Goal: Find specific page/section: Find specific page/section

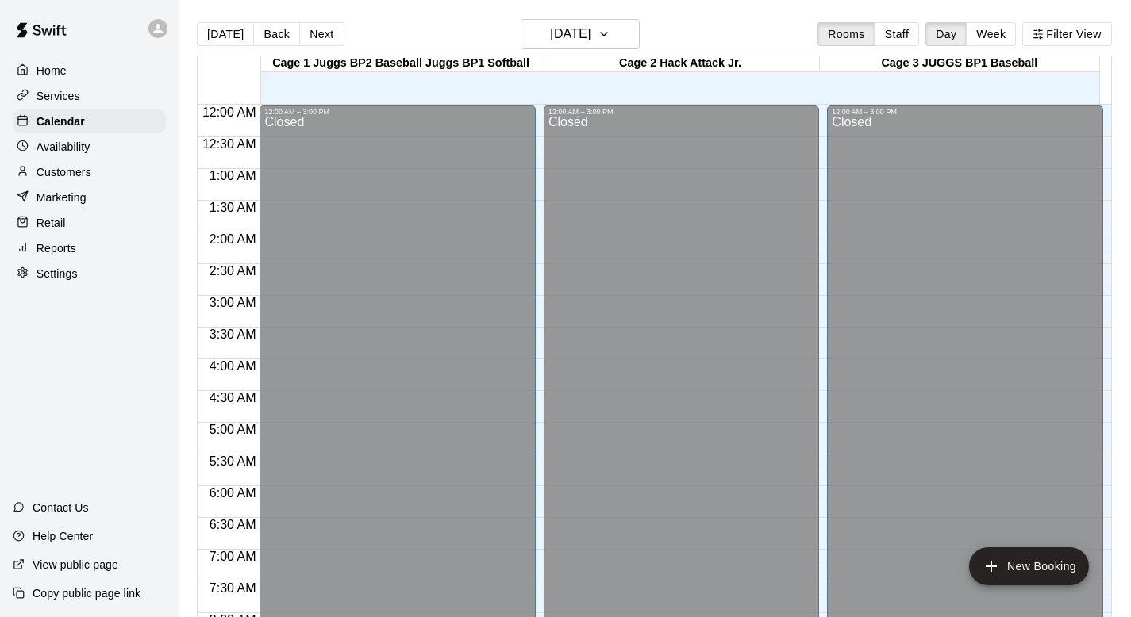
scroll to position [834, 0]
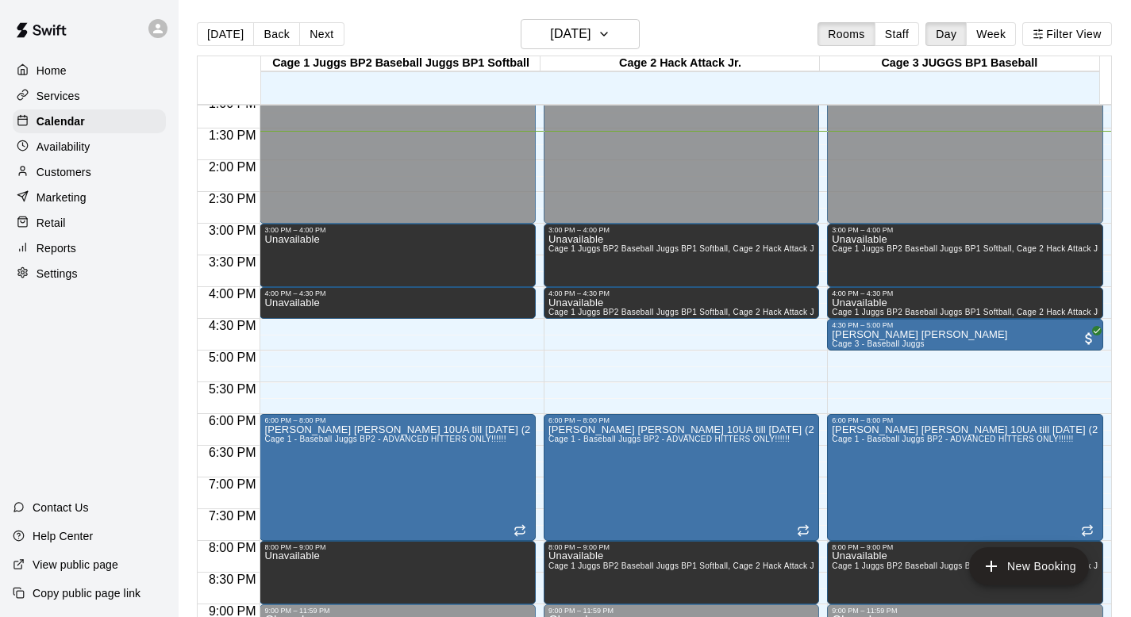
click at [70, 166] on p "Customers" at bounding box center [64, 172] width 55 height 16
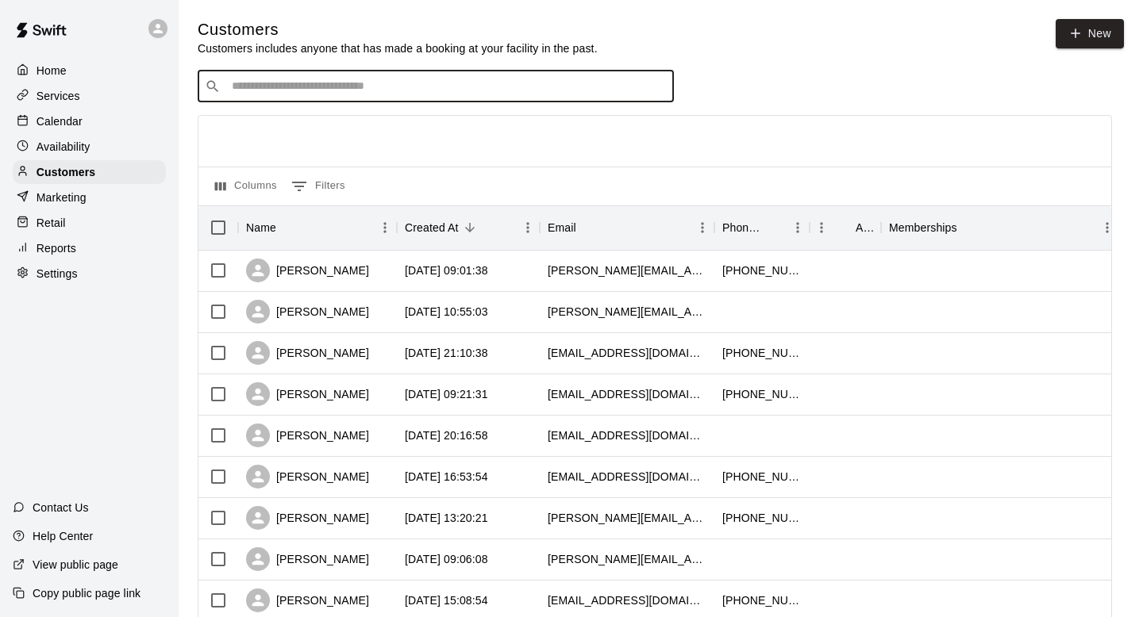
click at [245, 83] on input "Search customers by name or email" at bounding box center [447, 87] width 440 height 16
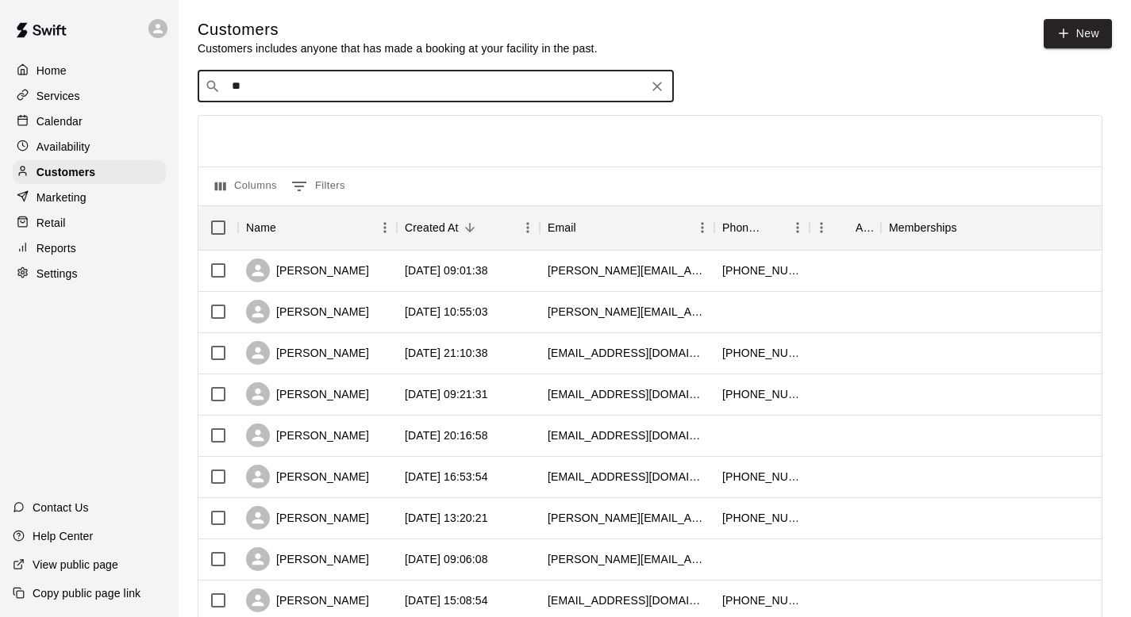
type input "*"
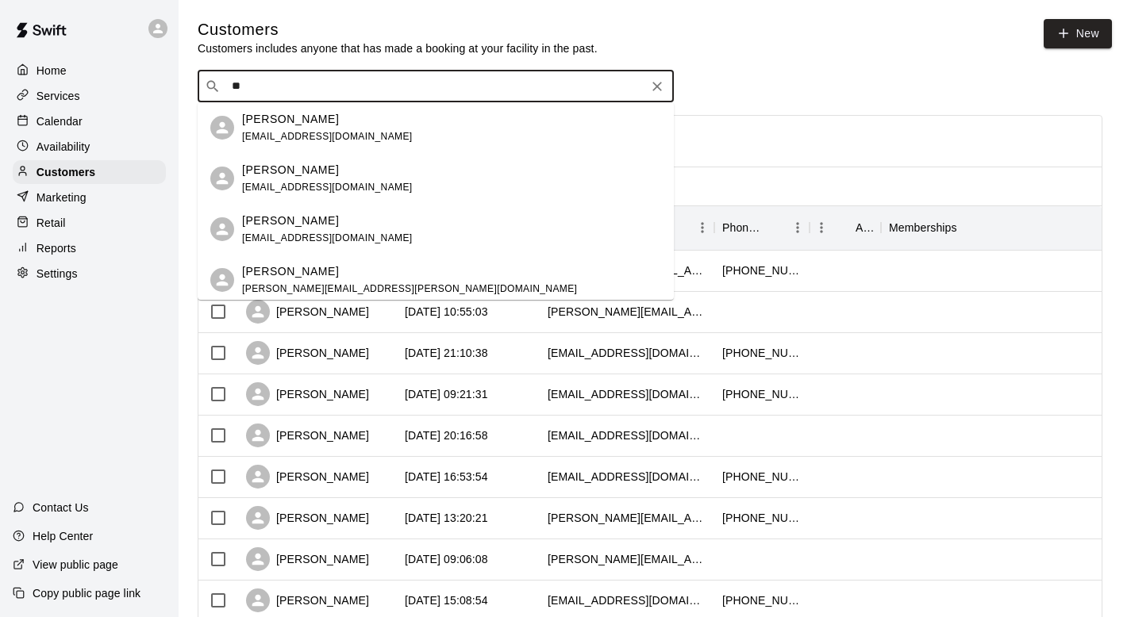
type input "*"
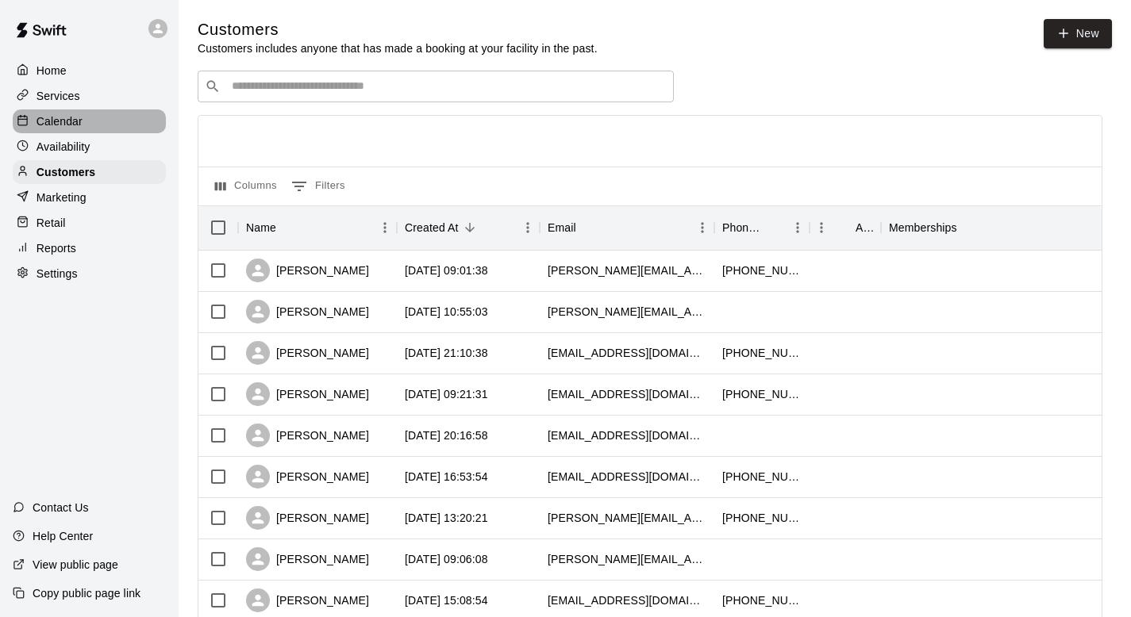
click at [64, 123] on p "Calendar" at bounding box center [60, 121] width 46 height 16
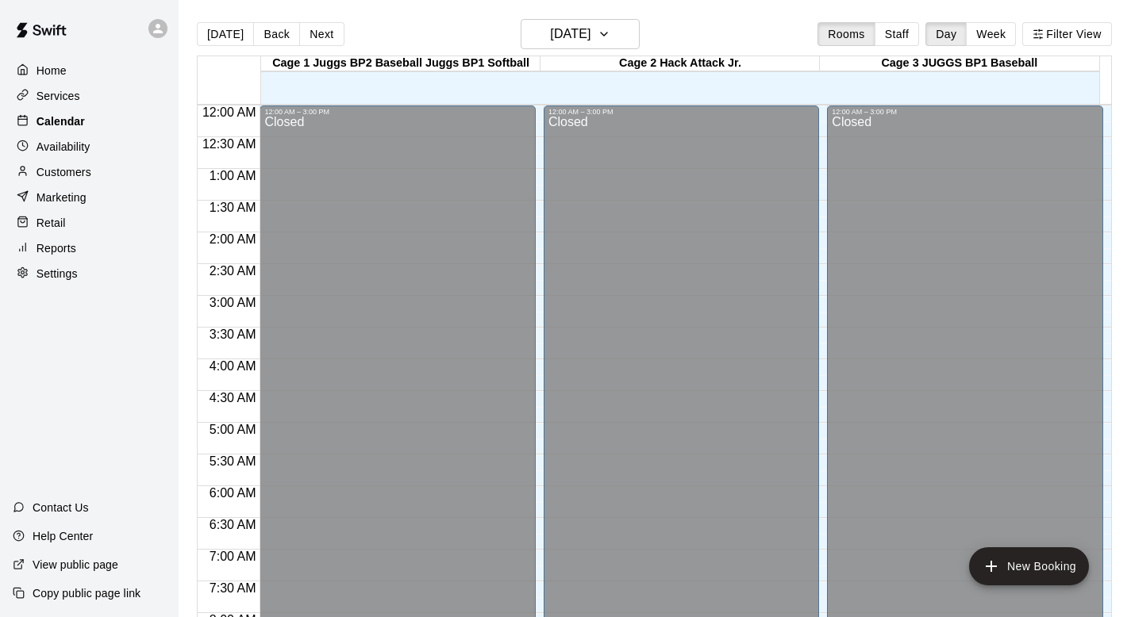
scroll to position [886, 0]
